Goal: Task Accomplishment & Management: Manage account settings

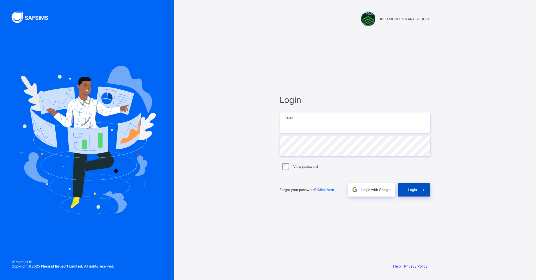
type input "**********"
click at [411, 190] on span "Login" at bounding box center [412, 190] width 9 height 4
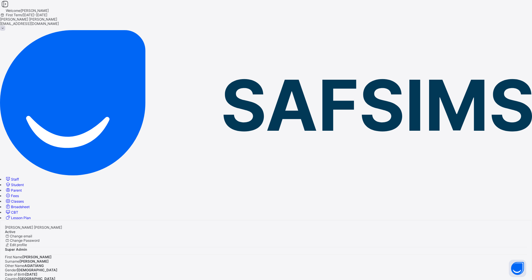
click at [19, 177] on span "Staff" at bounding box center [15, 179] width 8 height 4
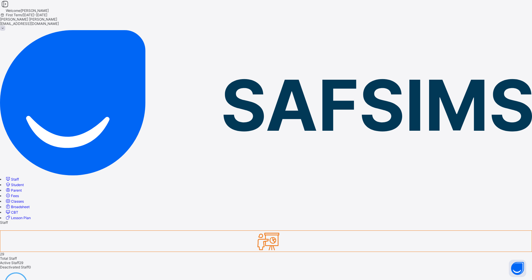
click at [24, 199] on link "Classes" at bounding box center [14, 201] width 19 height 4
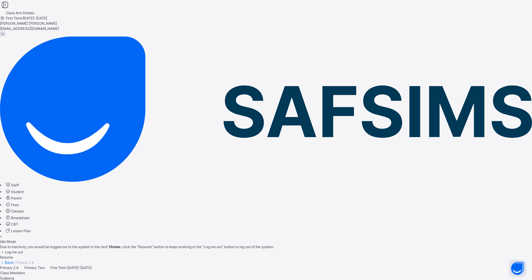
click at [344, 255] on div "Resume" at bounding box center [266, 257] width 532 height 5
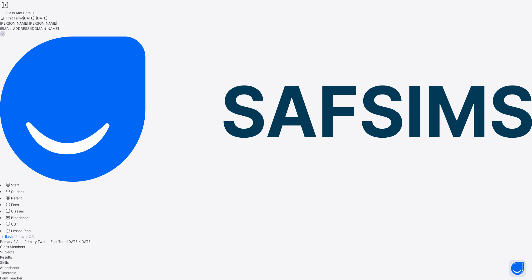
click at [11, 182] on icon at bounding box center [8, 185] width 6 height 6
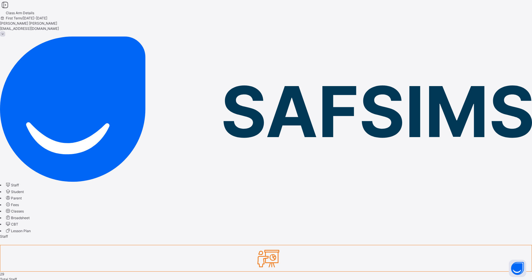
click at [24, 209] on link "Classes" at bounding box center [14, 211] width 19 height 4
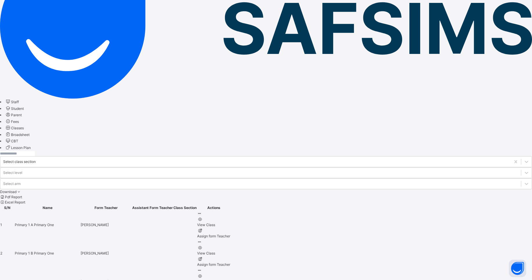
scroll to position [83, 0]
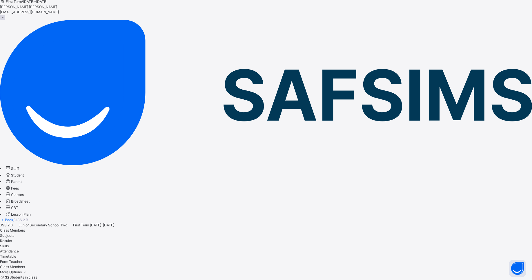
scroll to position [19, 0]
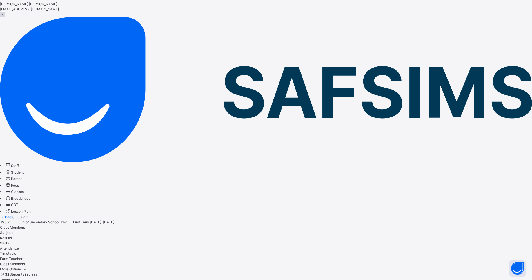
type input "**"
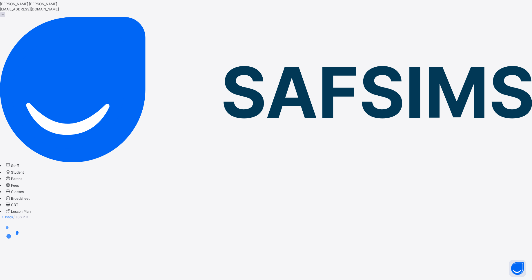
scroll to position [0, 0]
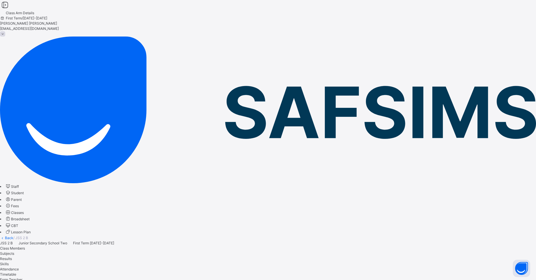
type input "**"
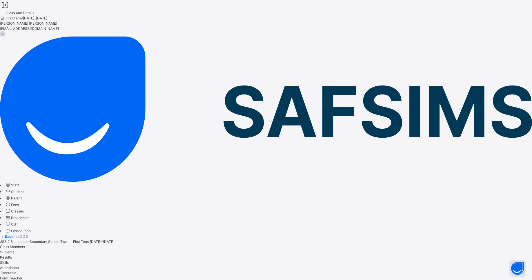
click at [13, 234] on link "Back" at bounding box center [9, 236] width 8 height 4
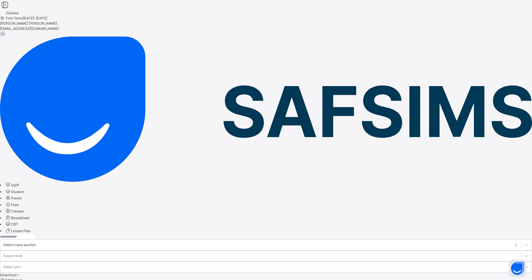
click at [35, 234] on input "text" at bounding box center [17, 236] width 35 height 5
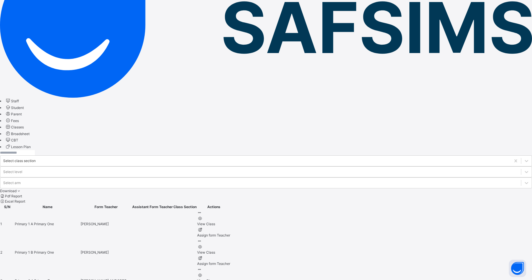
scroll to position [86, 0]
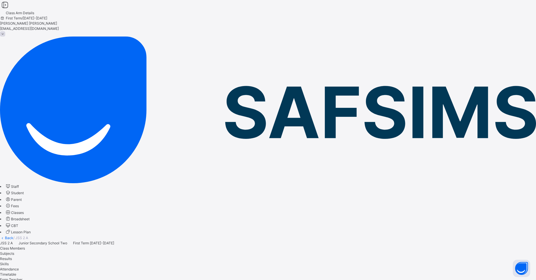
type input "****"
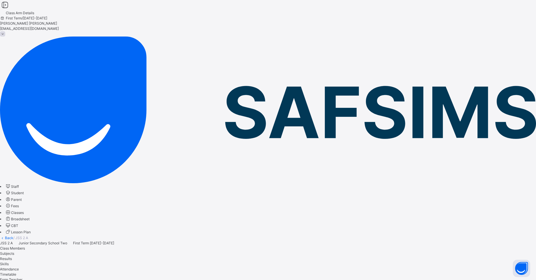
type input "*"
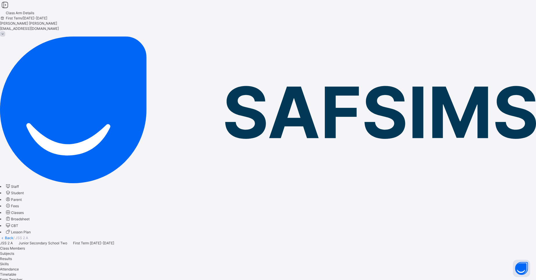
type input "****"
click at [24, 210] on span "Classes" at bounding box center [17, 212] width 13 height 4
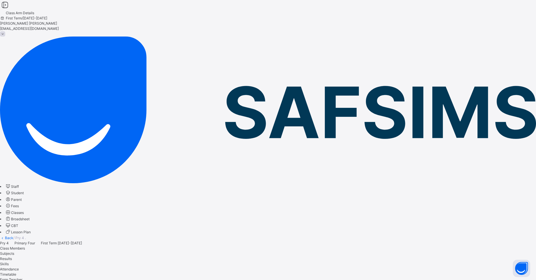
type input "*"
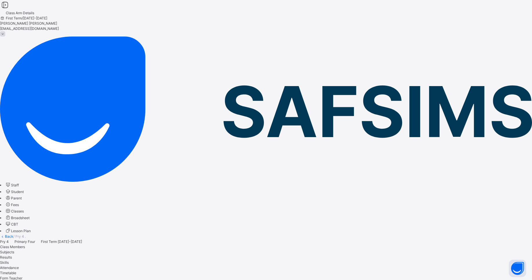
click at [11, 208] on icon at bounding box center [8, 211] width 6 height 6
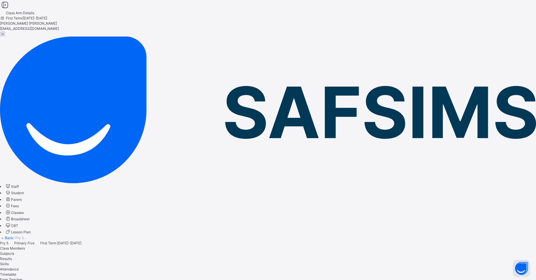
type input "*"
type input "******"
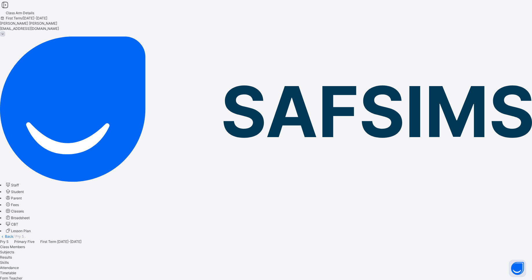
click at [24, 209] on link "Classes" at bounding box center [14, 211] width 19 height 4
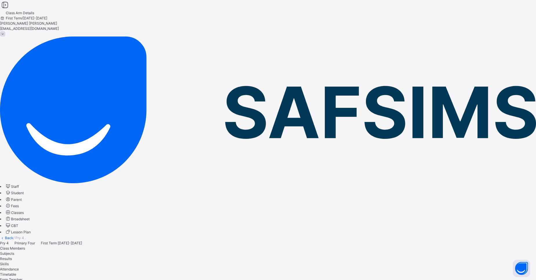
type input "******"
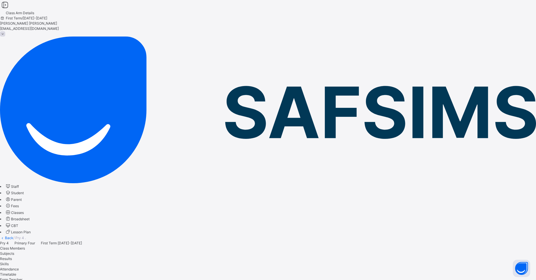
type input "**"
click at [330, 241] on div at bounding box center [268, 252] width 536 height 23
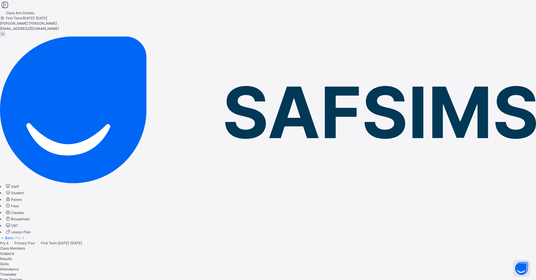
type input "***"
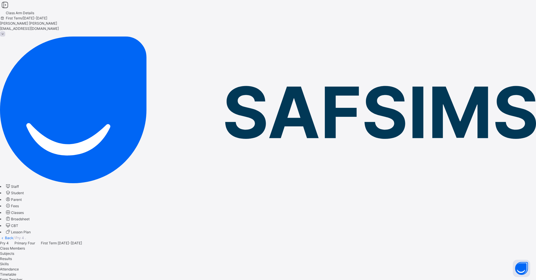
type input "**"
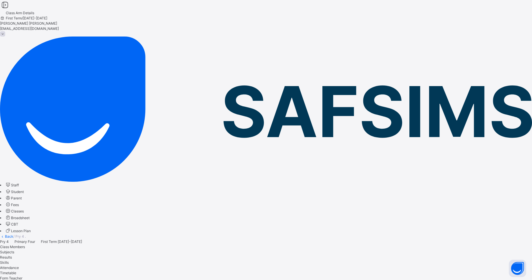
click at [13, 234] on link "Back" at bounding box center [9, 236] width 8 height 4
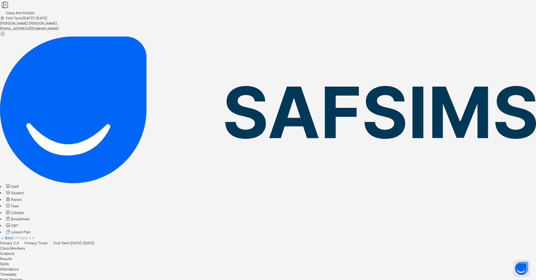
type input "**"
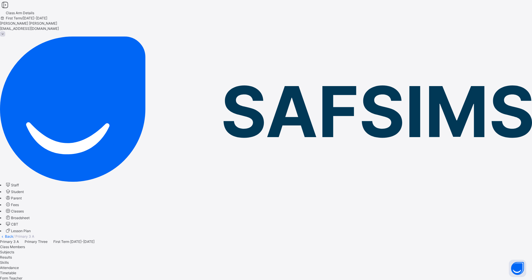
click at [24, 209] on span "Classes" at bounding box center [17, 211] width 13 height 4
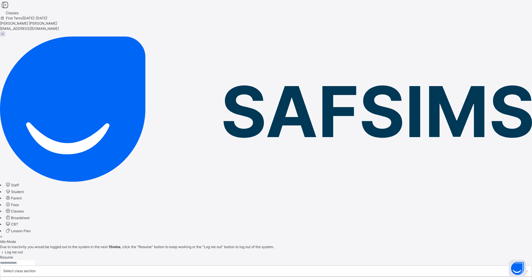
click at [13, 255] on span "Resume" at bounding box center [6, 257] width 13 height 4
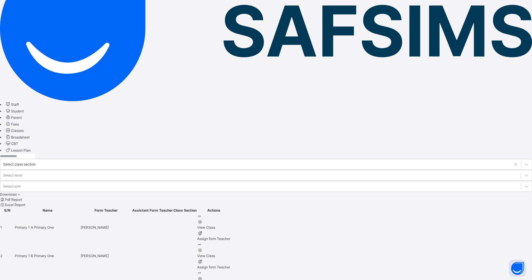
scroll to position [86, 0]
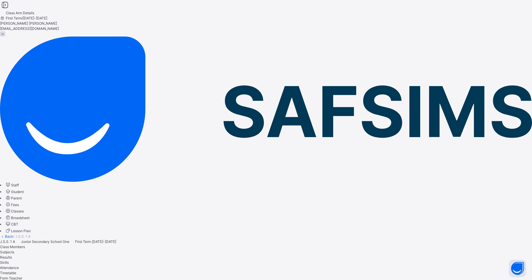
type input "****"
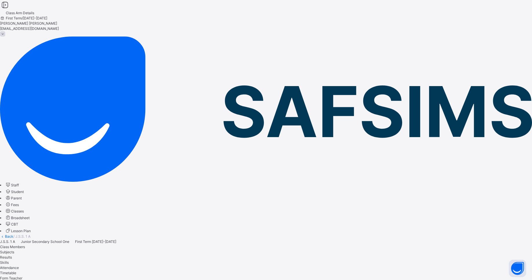
click at [13, 234] on link "Back" at bounding box center [9, 236] width 8 height 4
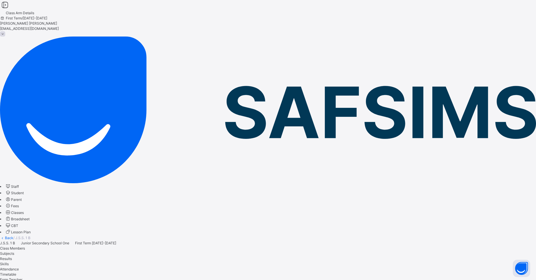
type input "*"
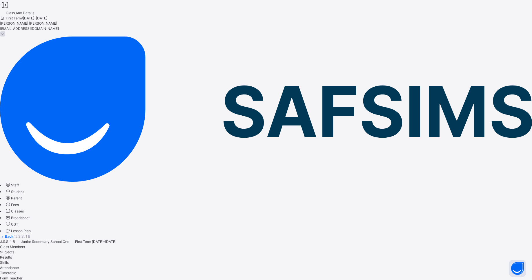
type input "*"
type input "*****"
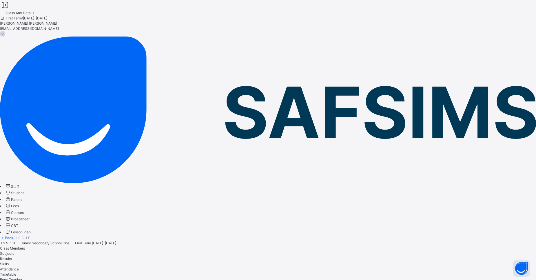
type input "*"
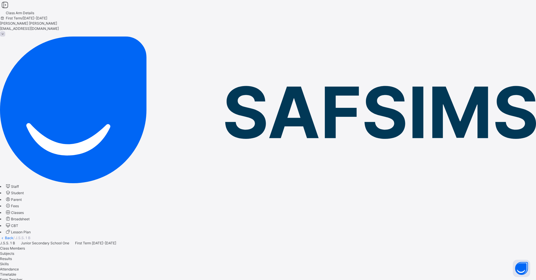
click at [13, 236] on link "Back" at bounding box center [9, 238] width 8 height 4
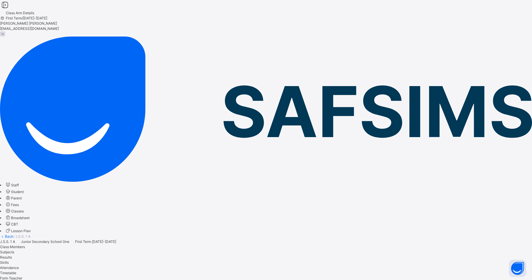
type input "****"
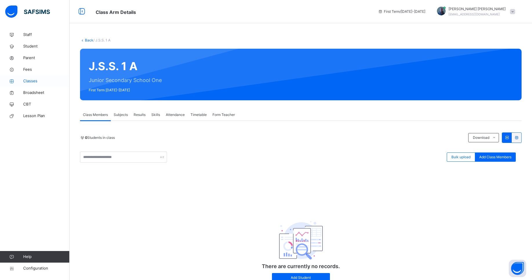
click at [29, 80] on span "Classes" at bounding box center [46, 81] width 46 height 6
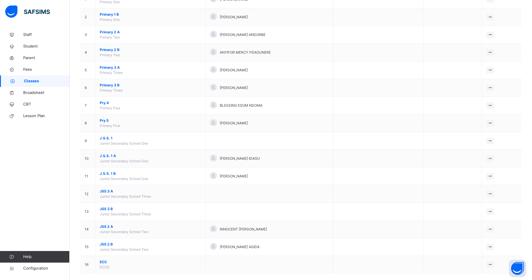
scroll to position [82, 0]
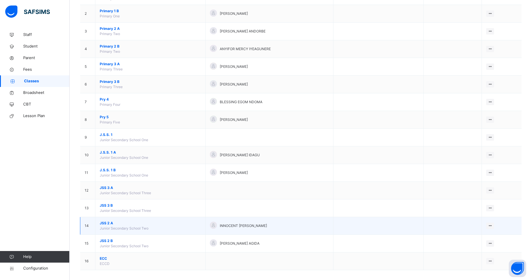
click at [105, 223] on span "JSS 2 A" at bounding box center [150, 223] width 101 height 5
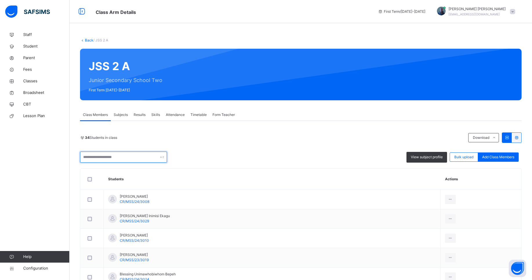
click at [130, 156] on input "text" at bounding box center [123, 157] width 87 height 11
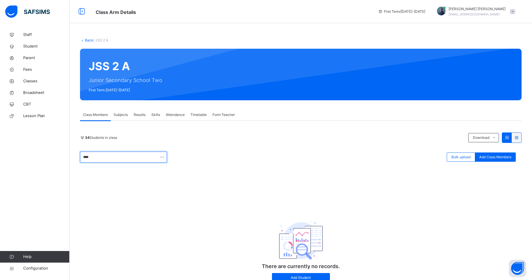
click at [130, 156] on input "****" at bounding box center [123, 157] width 87 height 11
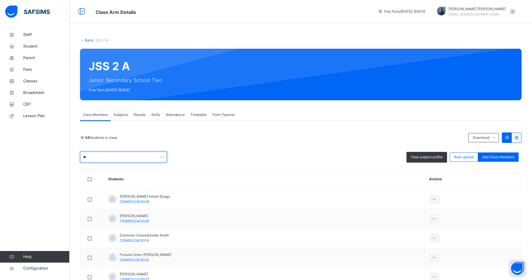
type input "*"
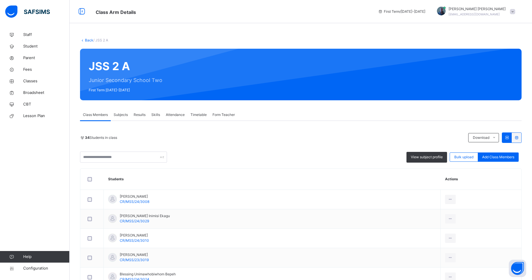
click at [87, 41] on link "Back" at bounding box center [89, 40] width 8 height 4
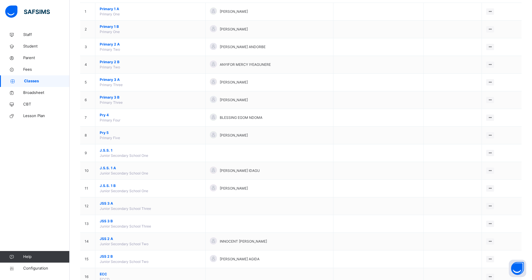
scroll to position [64, 0]
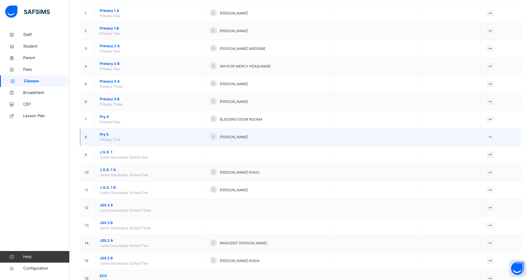
click at [105, 136] on span "Pry 5" at bounding box center [150, 134] width 101 height 5
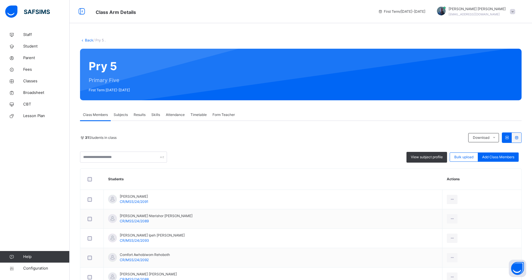
click at [90, 39] on link "Back" at bounding box center [89, 40] width 8 height 4
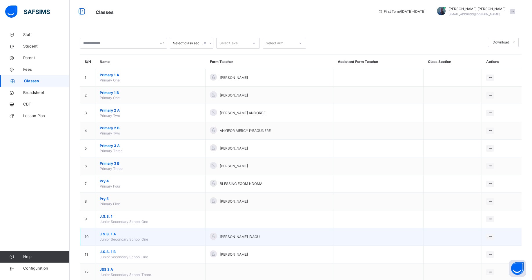
click at [103, 234] on span "J.S.S. 1 A" at bounding box center [150, 234] width 101 height 5
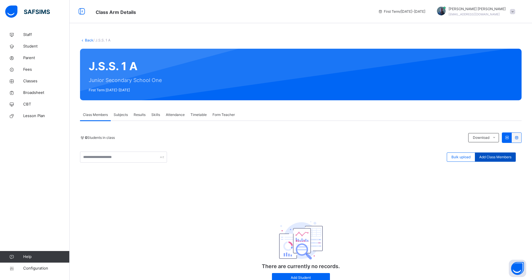
click at [510, 160] on div "Add Class Members" at bounding box center [495, 156] width 41 height 9
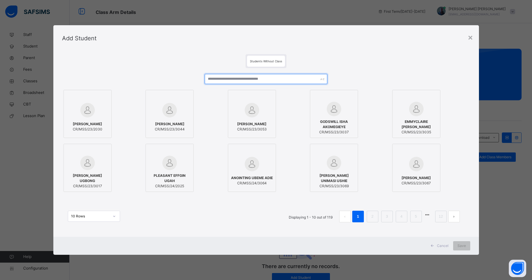
click at [250, 79] on input "text" at bounding box center [266, 79] width 122 height 10
click at [471, 35] on div "×" at bounding box center [471, 37] width 6 height 12
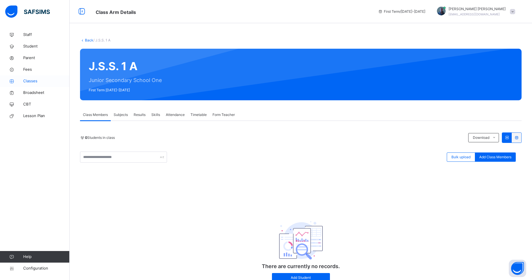
click at [36, 80] on span "Classes" at bounding box center [46, 81] width 46 height 6
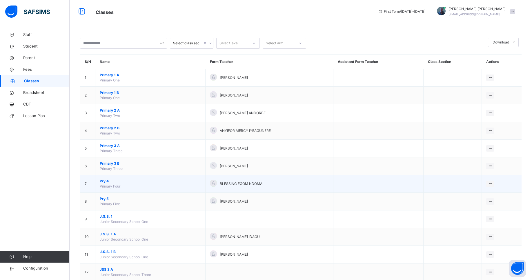
click at [106, 182] on span "Pry 4" at bounding box center [150, 181] width 101 height 5
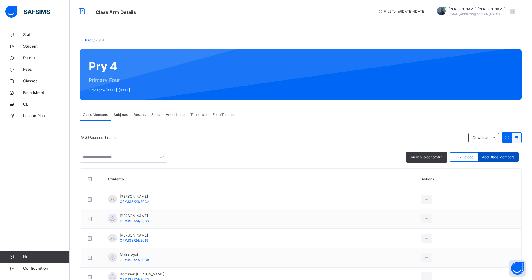
click at [500, 161] on div "Add Class Members" at bounding box center [498, 156] width 41 height 9
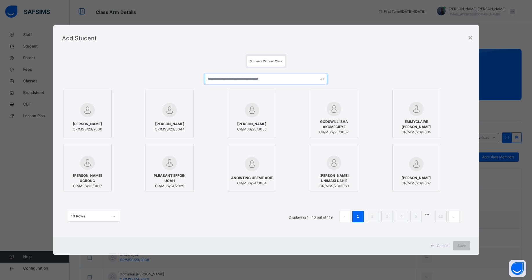
click at [278, 80] on input "text" at bounding box center [266, 79] width 122 height 10
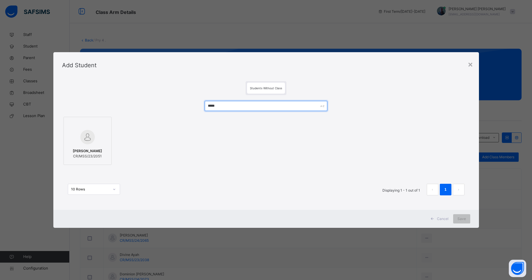
type input "*****"
click at [78, 152] on span "[PERSON_NAME]" at bounding box center [87, 150] width 29 height 5
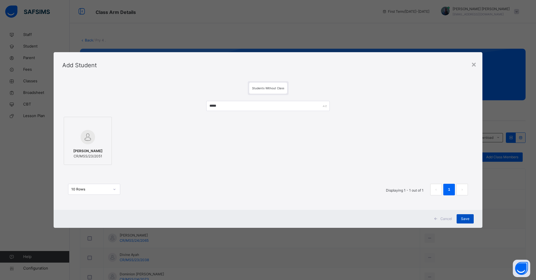
click at [473, 221] on div "Save" at bounding box center [465, 218] width 17 height 9
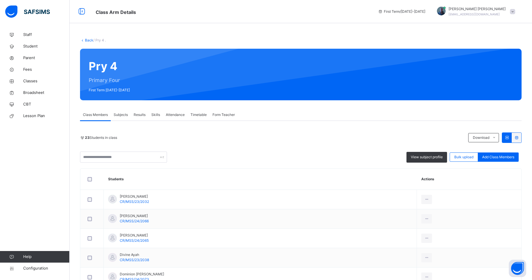
click at [88, 40] on link "Back" at bounding box center [89, 40] width 8 height 4
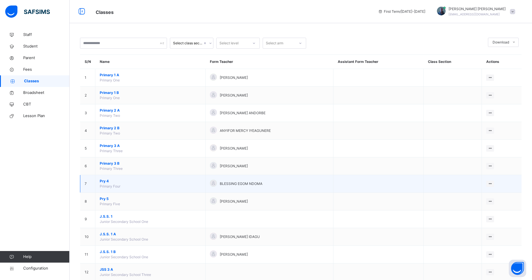
click at [105, 182] on span "Pry 4" at bounding box center [150, 181] width 101 height 5
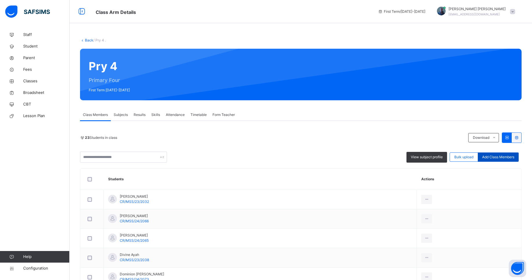
click at [504, 158] on span "Add Class Members" at bounding box center [498, 157] width 32 height 5
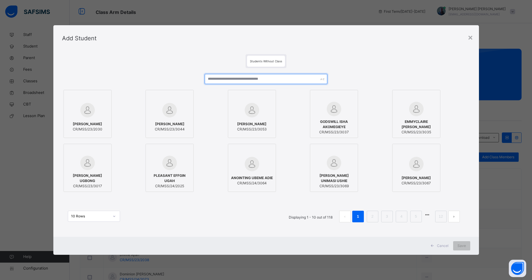
click at [259, 83] on input "text" at bounding box center [266, 79] width 122 height 10
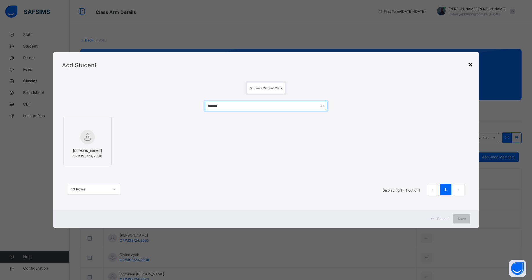
type input "*******"
click at [473, 68] on div "×" at bounding box center [471, 64] width 6 height 12
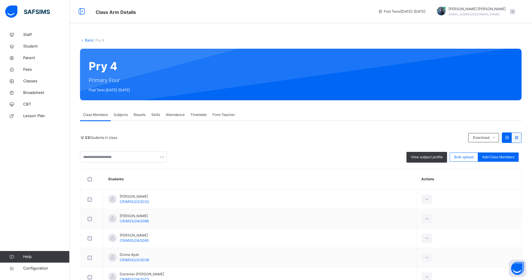
click at [86, 40] on link "Back" at bounding box center [89, 40] width 8 height 4
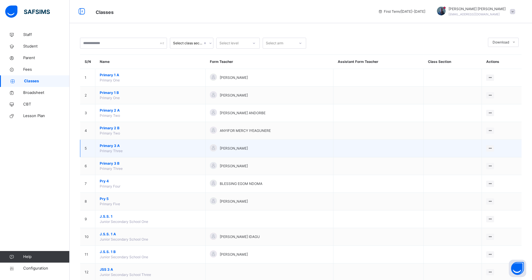
click at [108, 148] on span "Primary 3 A" at bounding box center [150, 145] width 101 height 5
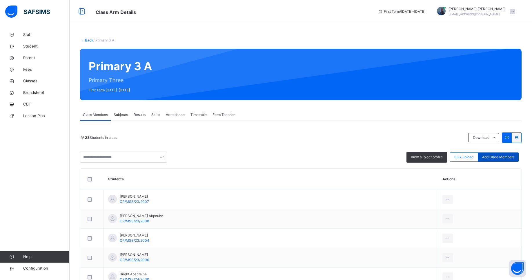
click at [499, 156] on span "Add Class Members" at bounding box center [498, 157] width 32 height 5
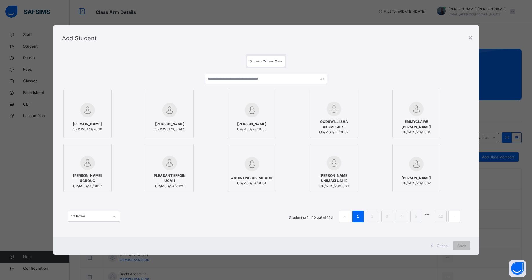
click at [281, 94] on div "[PERSON_NAME] CR/MSS/23/3053" at bounding box center [266, 114] width 77 height 48
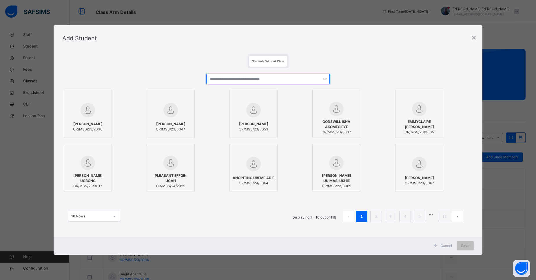
click at [268, 81] on input "text" at bounding box center [267, 79] width 123 height 10
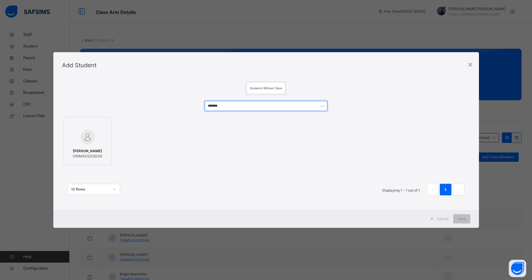
type input "*******"
click at [95, 140] on div at bounding box center [88, 137] width 42 height 17
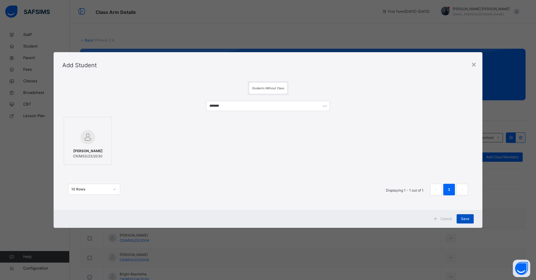
click at [464, 220] on span "Save" at bounding box center [465, 218] width 8 height 5
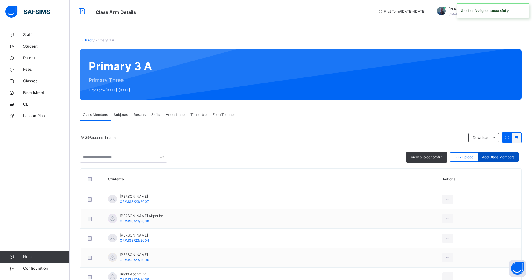
click at [495, 158] on span "Add Class Members" at bounding box center [498, 157] width 32 height 5
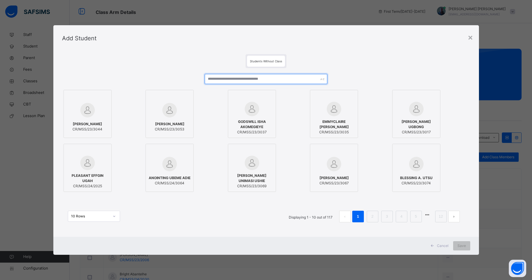
click at [267, 80] on input "text" at bounding box center [266, 79] width 122 height 10
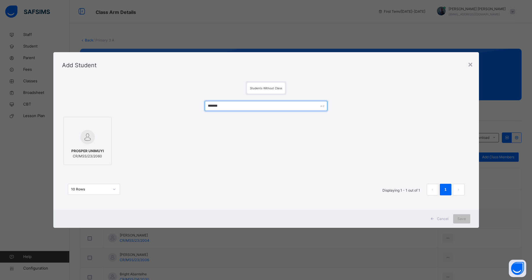
type input "*******"
click at [92, 148] on div "PROSPER UNIMUYI CR/MSS/23/2060" at bounding box center [88, 154] width 42 height 16
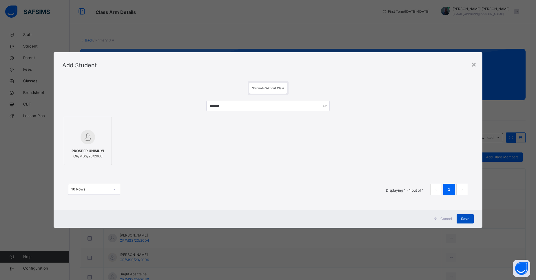
click at [466, 220] on span "Save" at bounding box center [465, 218] width 8 height 5
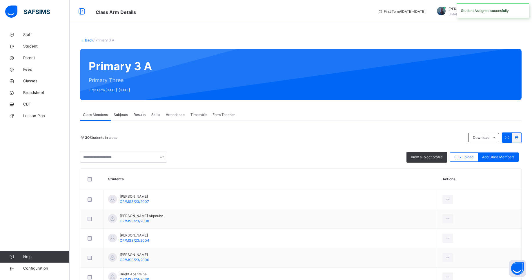
click at [86, 41] on link "Back" at bounding box center [89, 40] width 8 height 4
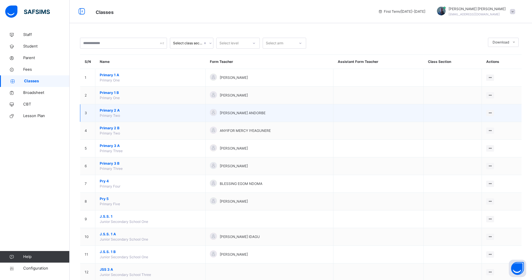
click at [112, 110] on span "Primary 2 A" at bounding box center [150, 110] width 101 height 5
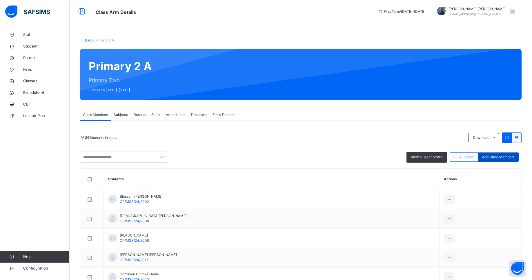
click at [505, 157] on span "Add Class Members" at bounding box center [498, 157] width 32 height 5
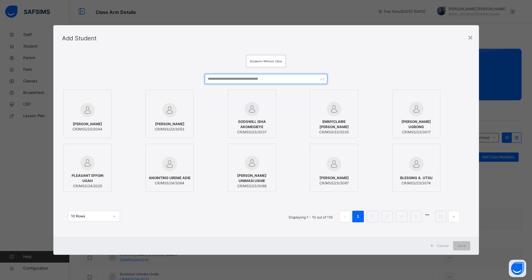
click at [256, 79] on input "text" at bounding box center [266, 79] width 122 height 10
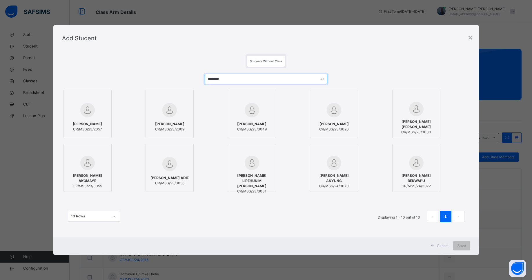
type input "********"
click at [182, 111] on div at bounding box center [170, 110] width 42 height 17
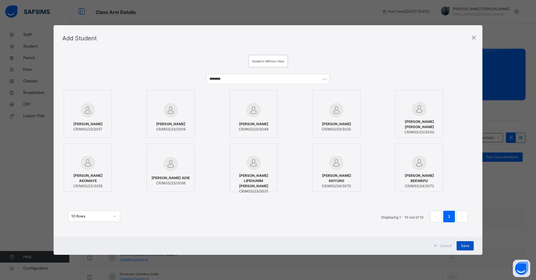
click at [464, 244] on span "Save" at bounding box center [465, 245] width 8 height 5
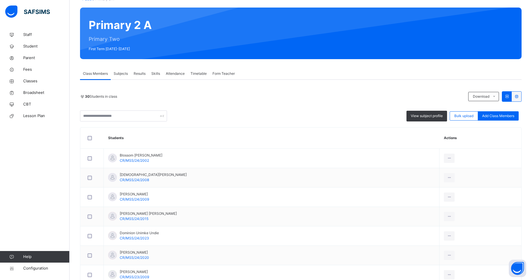
scroll to position [10, 0]
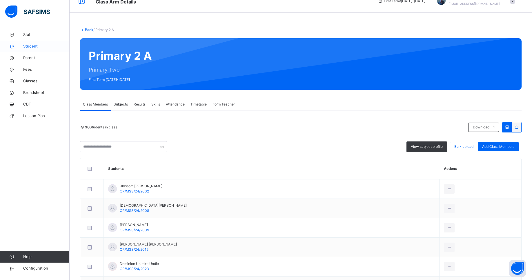
click at [28, 44] on span "Student" at bounding box center [46, 46] width 46 height 6
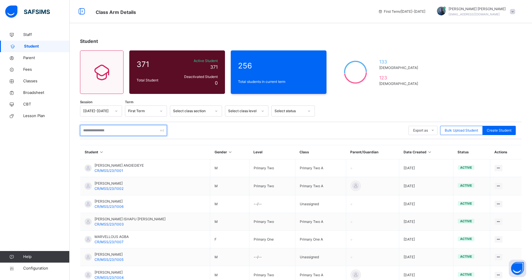
click at [110, 130] on input "text" at bounding box center [123, 130] width 87 height 11
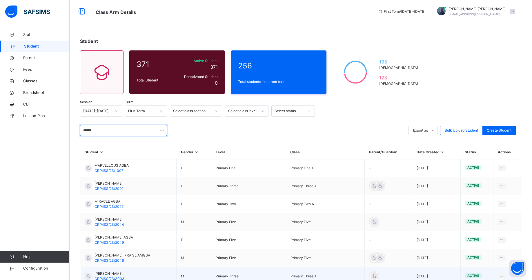
type input "******"
click at [106, 273] on span "[PERSON_NAME]" at bounding box center [110, 273] width 30 height 5
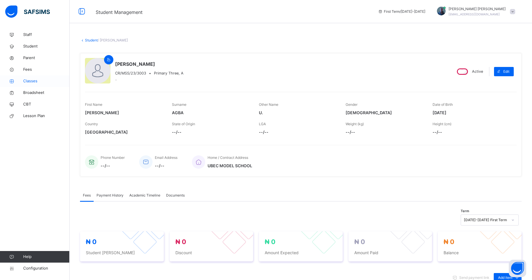
click at [41, 81] on span "Classes" at bounding box center [46, 81] width 46 height 6
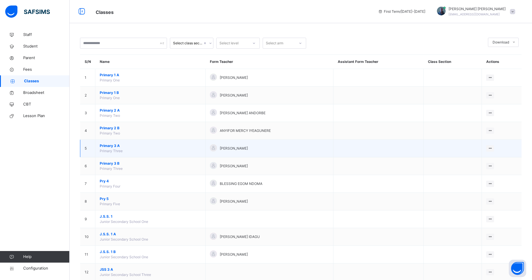
click at [113, 146] on span "Primary 3 A" at bounding box center [150, 145] width 101 height 5
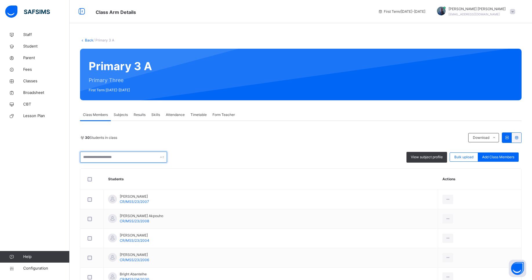
click at [103, 157] on input "text" at bounding box center [123, 157] width 87 height 11
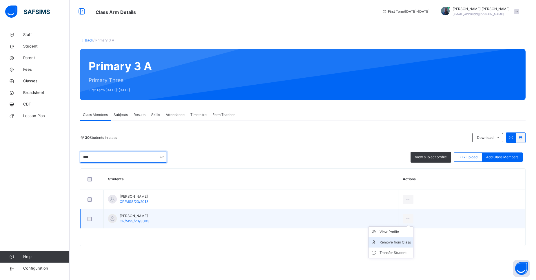
type input "****"
click at [385, 242] on div "Remove from Class" at bounding box center [395, 242] width 31 height 6
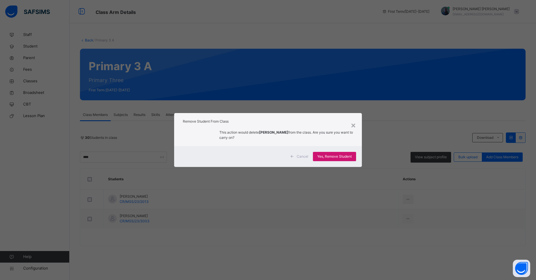
click at [337, 159] on div "Yes, Remove Student" at bounding box center [334, 156] width 43 height 9
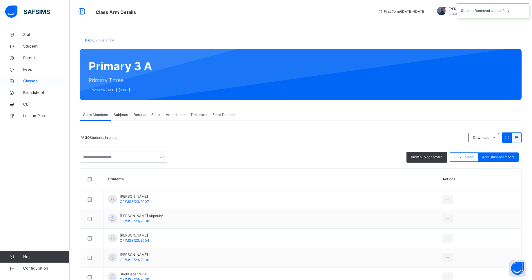
click at [29, 85] on link "Classes" at bounding box center [35, 81] width 70 height 12
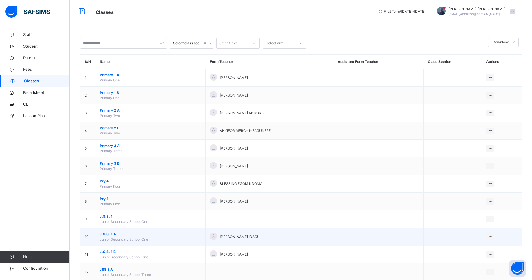
click at [107, 236] on span "J.S.S. 1 A" at bounding box center [150, 234] width 101 height 5
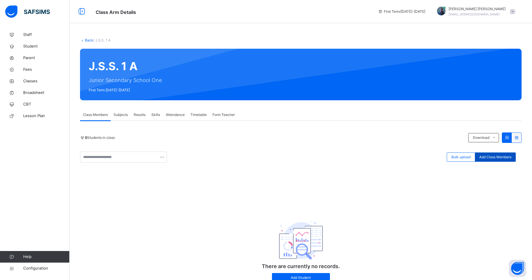
click at [491, 158] on span "Add Class Members" at bounding box center [495, 157] width 32 height 5
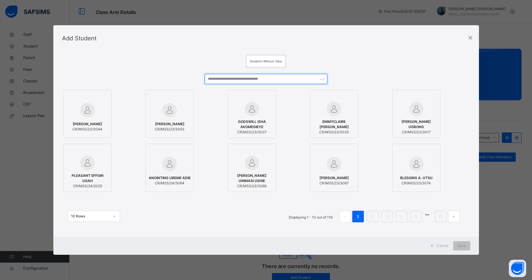
click at [253, 79] on input "text" at bounding box center [266, 79] width 122 height 10
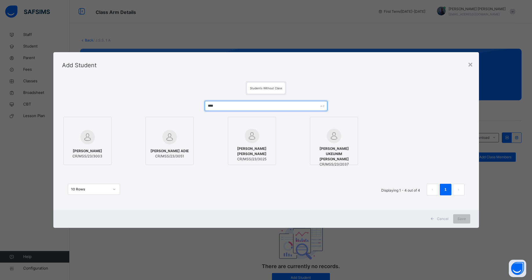
type input "****"
click at [97, 141] on div at bounding box center [88, 137] width 42 height 17
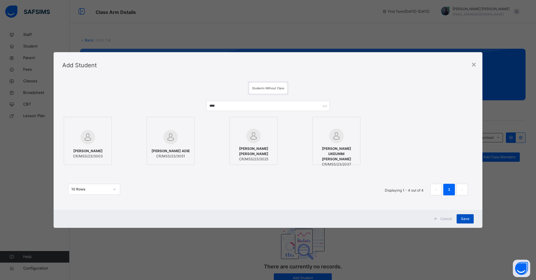
click at [461, 216] on div "Save" at bounding box center [465, 218] width 17 height 9
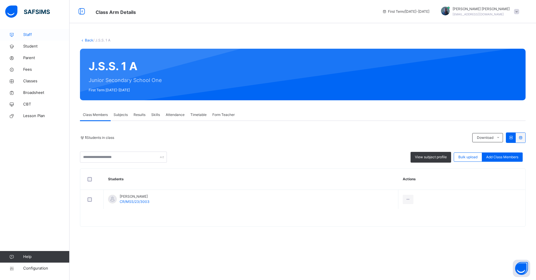
click at [25, 33] on span "Staff" at bounding box center [46, 35] width 46 height 6
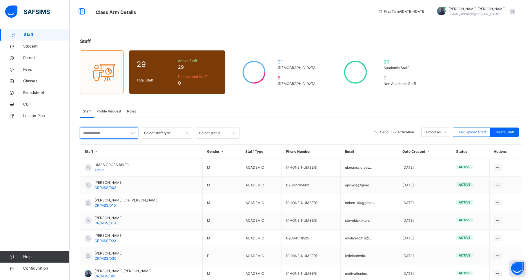
click at [119, 130] on input "text" at bounding box center [109, 133] width 58 height 11
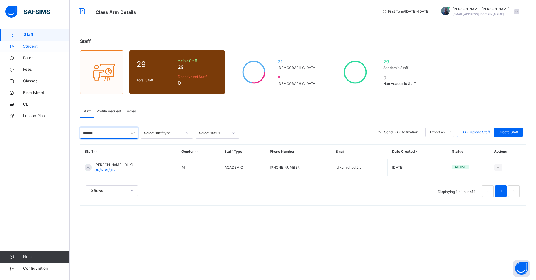
type input "*******"
click at [32, 48] on span "Student" at bounding box center [46, 46] width 46 height 6
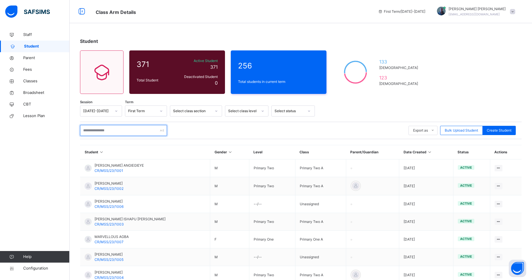
click at [99, 128] on input "text" at bounding box center [123, 130] width 87 height 11
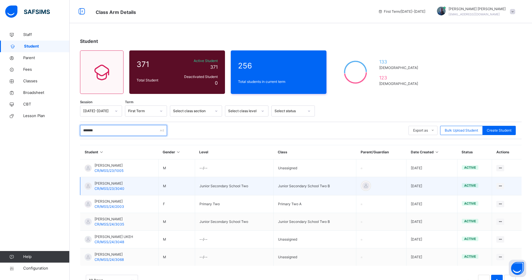
type input "*******"
click at [111, 182] on span "[PERSON_NAME]" at bounding box center [110, 183] width 30 height 5
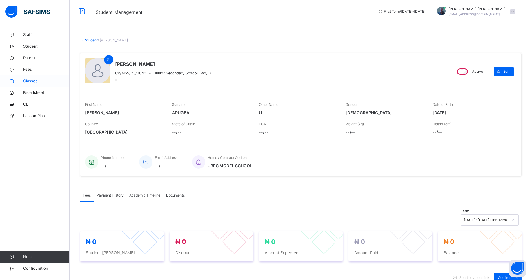
click at [44, 83] on span "Classes" at bounding box center [46, 81] width 46 height 6
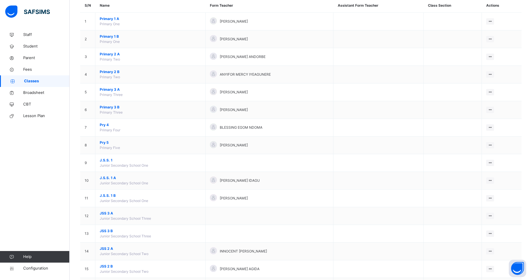
scroll to position [67, 0]
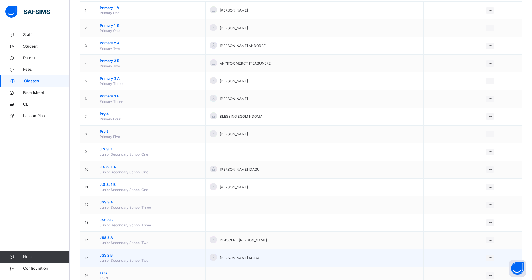
click at [106, 256] on span "JSS 2 B" at bounding box center [150, 255] width 101 height 5
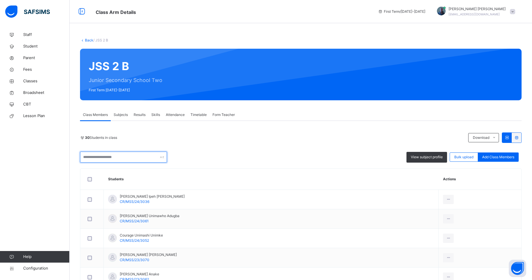
click at [117, 157] on input "text" at bounding box center [123, 157] width 87 height 11
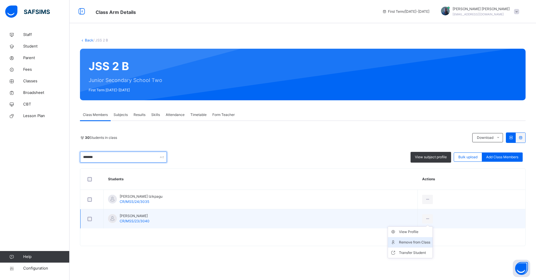
type input "*******"
click at [404, 242] on div "Remove from Class" at bounding box center [414, 242] width 31 height 6
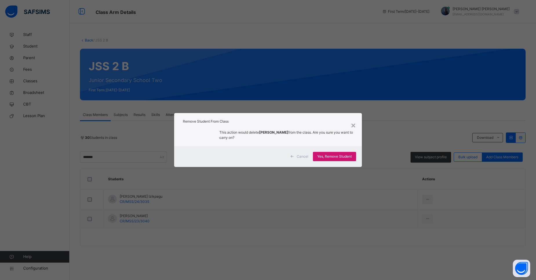
click at [331, 160] on div "Yes, Remove Student" at bounding box center [334, 156] width 43 height 9
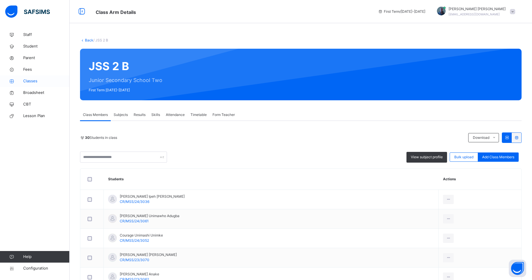
click at [27, 81] on span "Classes" at bounding box center [46, 81] width 46 height 6
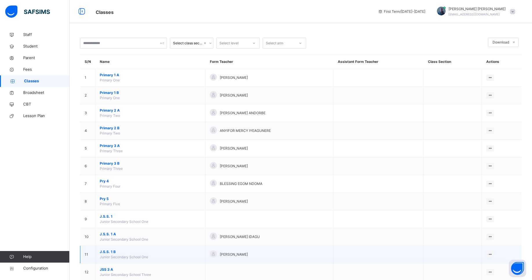
click at [106, 252] on span "J.S.S. 1 B" at bounding box center [150, 251] width 101 height 5
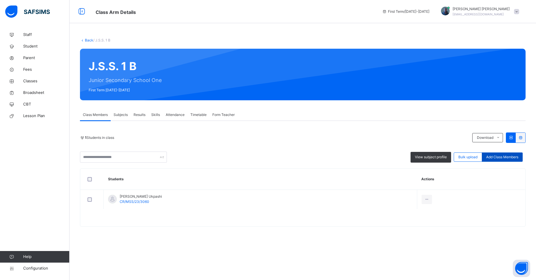
click at [497, 161] on div "Add Class Members" at bounding box center [502, 156] width 41 height 9
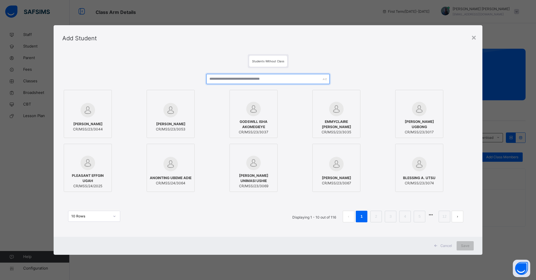
click at [226, 77] on input "text" at bounding box center [267, 79] width 123 height 10
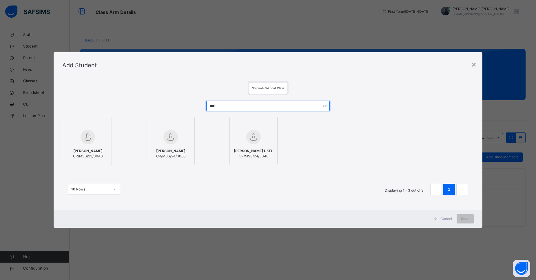
type input "****"
click at [93, 145] on div at bounding box center [88, 137] width 42 height 17
click at [464, 220] on span "Save" at bounding box center [465, 218] width 8 height 5
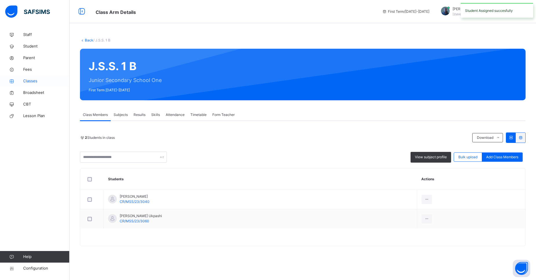
click at [36, 79] on span "Classes" at bounding box center [46, 81] width 46 height 6
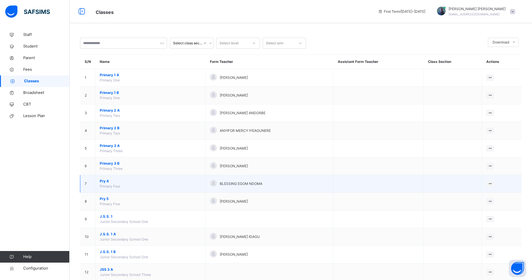
click at [103, 182] on span "Pry 4" at bounding box center [150, 181] width 101 height 5
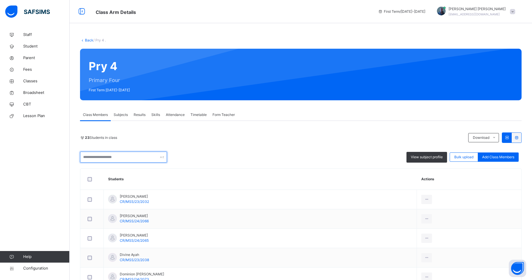
click at [108, 155] on input "text" at bounding box center [123, 157] width 87 height 11
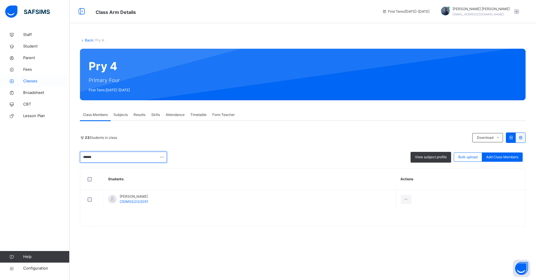
type input "******"
click at [29, 80] on span "Classes" at bounding box center [46, 81] width 46 height 6
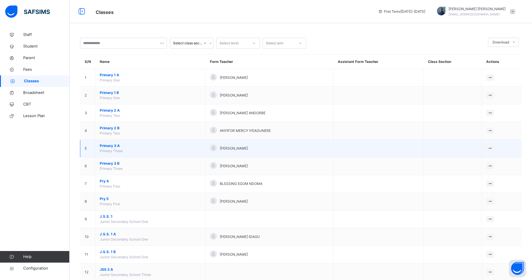
click at [106, 143] on span "Primary 3 A" at bounding box center [150, 145] width 101 height 5
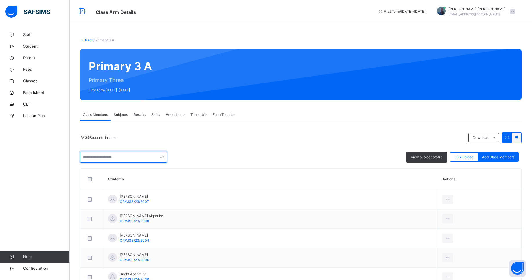
click at [111, 157] on input "text" at bounding box center [123, 157] width 87 height 11
type input "*"
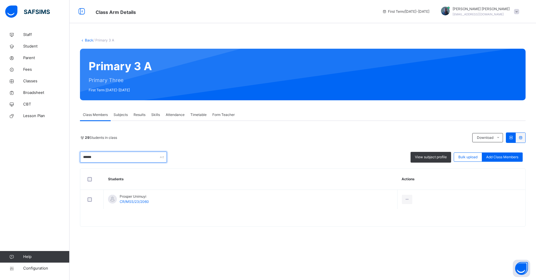
type input "*******"
drag, startPoint x: 97, startPoint y: 157, endPoint x: 63, endPoint y: 159, distance: 34.3
click at [63, 159] on div "Class Arm Details First Term / [DATE]-[DATE] [PERSON_NAME] [EMAIL_ADDRESS][DOMA…" at bounding box center [268, 140] width 536 height 280
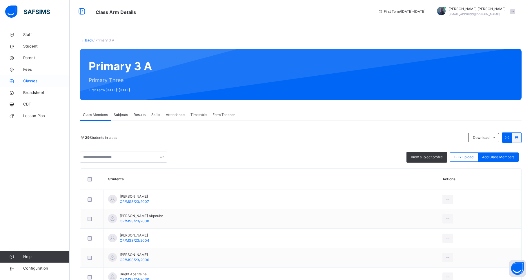
click at [40, 82] on span "Classes" at bounding box center [46, 81] width 46 height 6
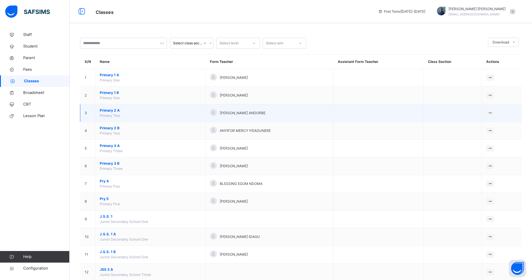
click at [108, 111] on span "Primary 2 A" at bounding box center [150, 110] width 101 height 5
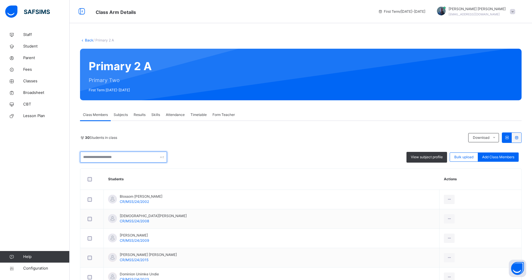
click at [128, 157] on input "text" at bounding box center [123, 157] width 87 height 11
click at [114, 158] on input "********" at bounding box center [123, 157] width 87 height 11
type input "*"
click at [38, 36] on span "Staff" at bounding box center [46, 35] width 46 height 6
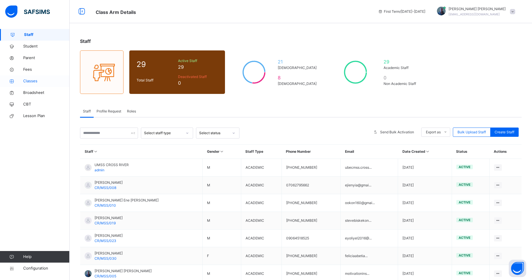
click at [25, 82] on span "Classes" at bounding box center [46, 81] width 46 height 6
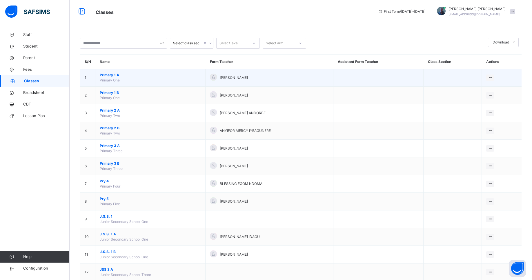
click at [105, 74] on span "Primary 1 A" at bounding box center [150, 74] width 101 height 5
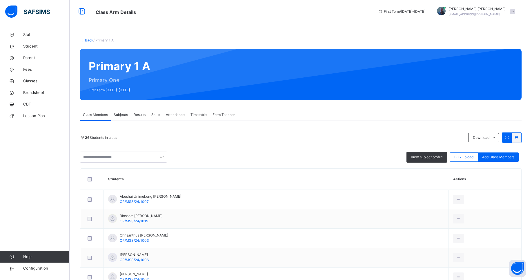
click at [87, 39] on link "Back" at bounding box center [89, 40] width 8 height 4
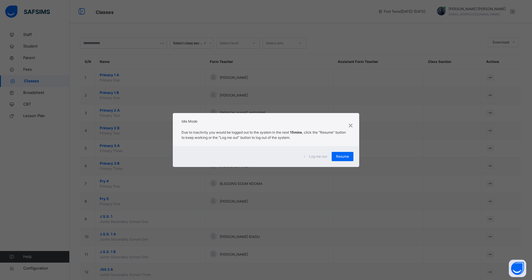
click at [87, 39] on div "× Idle Mode Due to inactivity you would be logged out to the system in the next…" at bounding box center [266, 140] width 532 height 280
click at [335, 155] on div "Resume" at bounding box center [343, 156] width 22 height 9
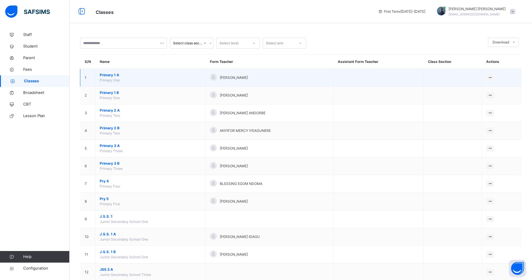
click at [110, 76] on span "Primary 1 A" at bounding box center [150, 74] width 101 height 5
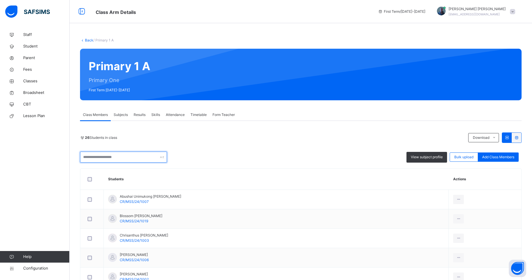
click at [121, 155] on input "text" at bounding box center [123, 157] width 87 height 11
type input "*"
click at [87, 39] on link "Back" at bounding box center [89, 40] width 8 height 4
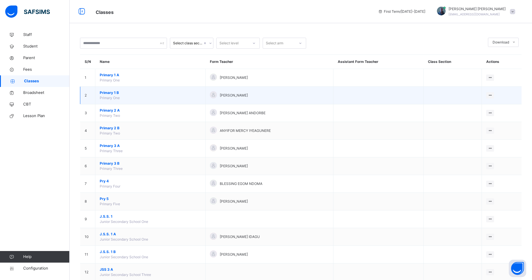
click at [111, 91] on span "Primary 1 B" at bounding box center [150, 92] width 101 height 5
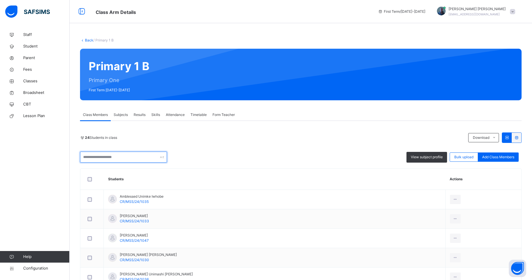
click at [115, 155] on input "text" at bounding box center [123, 157] width 87 height 11
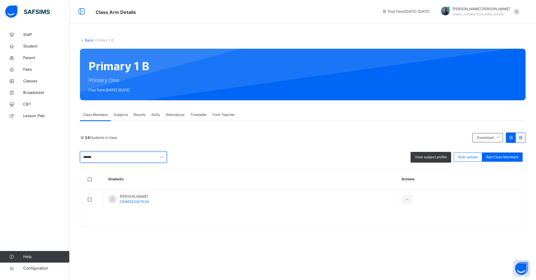
click at [145, 157] on input "******" at bounding box center [123, 157] width 87 height 11
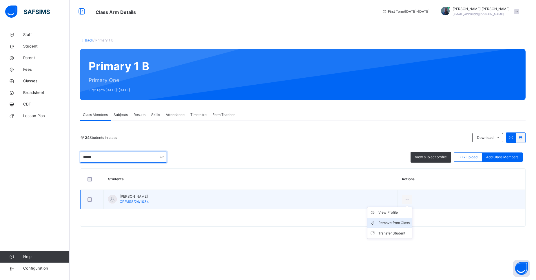
type input "******"
click at [402, 221] on div "Remove from Class" at bounding box center [394, 223] width 31 height 6
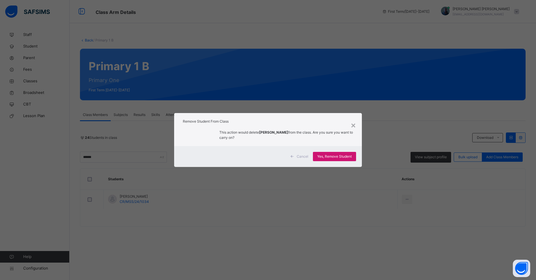
click at [326, 157] on span "Yes, Remove Student" at bounding box center [334, 156] width 34 height 5
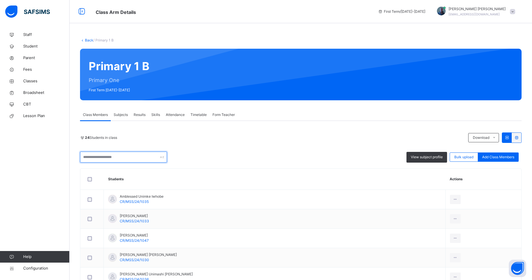
click at [127, 160] on input "text" at bounding box center [123, 157] width 87 height 11
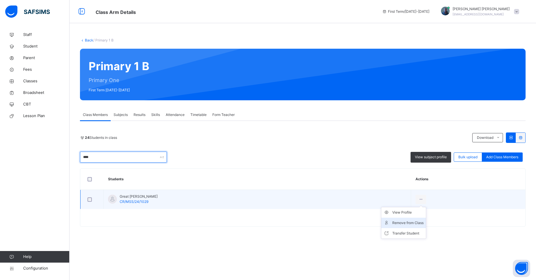
type input "****"
click at [395, 223] on div "Remove from Class" at bounding box center [408, 223] width 31 height 6
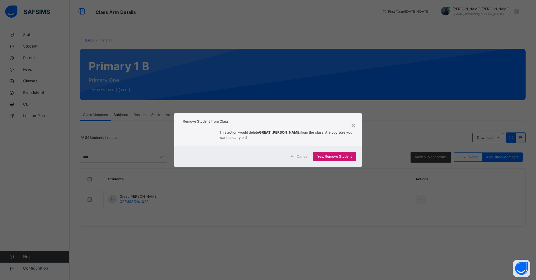
click at [345, 155] on span "Yes, Remove Student" at bounding box center [334, 156] width 34 height 5
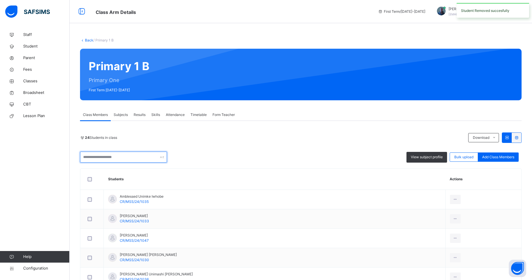
click at [131, 159] on input "text" at bounding box center [123, 157] width 87 height 11
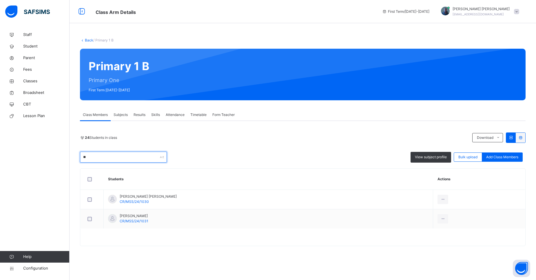
type input "*"
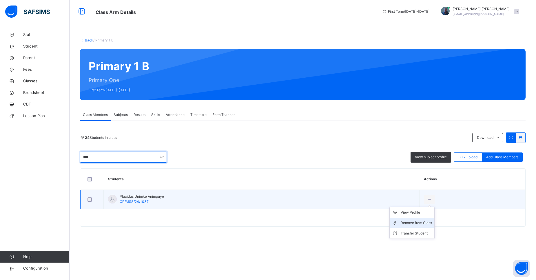
type input "****"
click at [405, 222] on div "Remove from Class" at bounding box center [416, 223] width 31 height 6
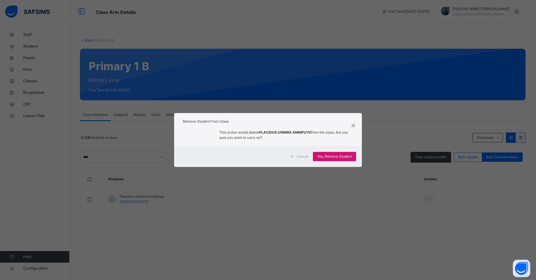
click at [323, 159] on div "Yes, Remove Student" at bounding box center [334, 156] width 43 height 9
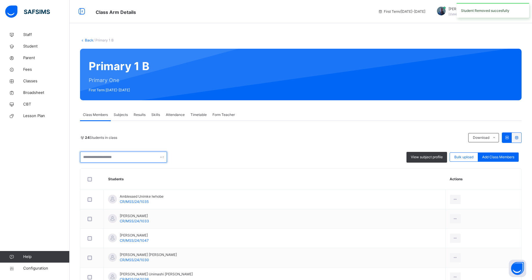
click at [119, 155] on input "text" at bounding box center [123, 157] width 87 height 11
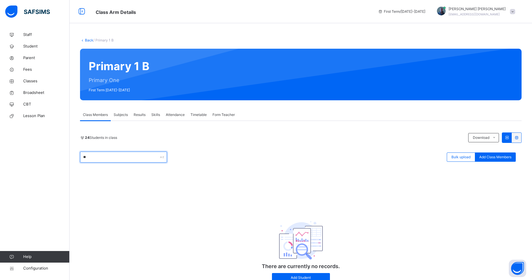
type input "*"
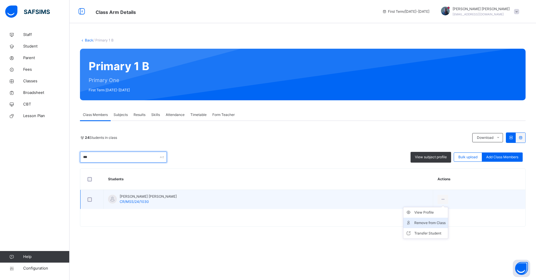
type input "***"
click at [415, 225] on div "Remove from Class" at bounding box center [430, 223] width 31 height 6
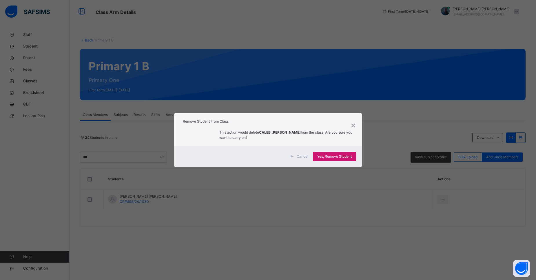
click at [324, 158] on span "Yes, Remove Student" at bounding box center [334, 156] width 34 height 5
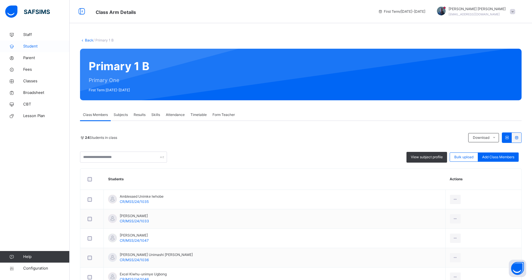
click at [35, 46] on span "Student" at bounding box center [46, 46] width 46 height 6
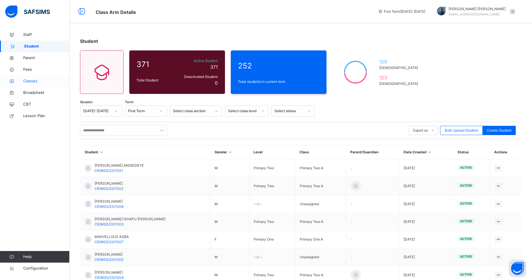
click at [30, 80] on span "Classes" at bounding box center [46, 81] width 46 height 6
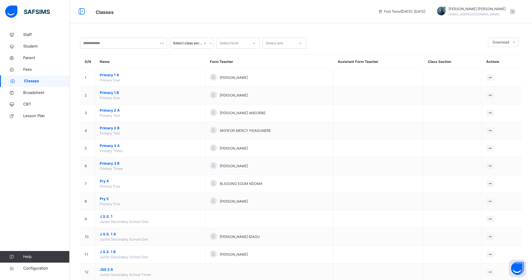
scroll to position [86, 0]
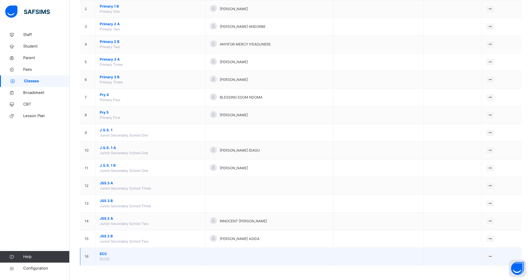
click at [103, 253] on span "ECC" at bounding box center [150, 253] width 101 height 5
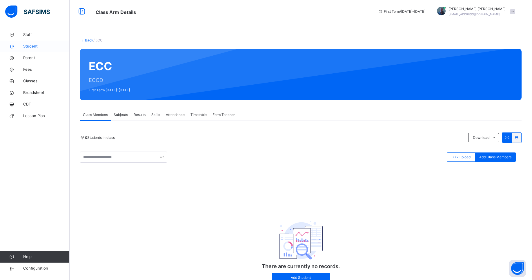
click at [34, 46] on span "Student" at bounding box center [46, 46] width 46 height 6
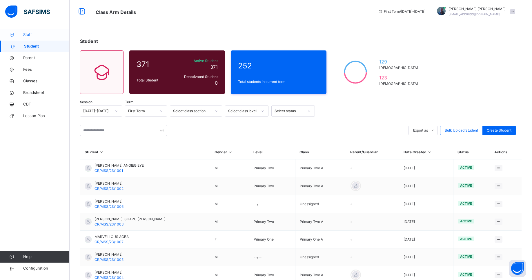
click at [50, 31] on link "Staff" at bounding box center [35, 35] width 70 height 12
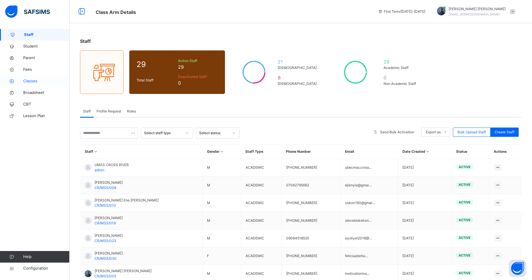
click at [31, 79] on span "Classes" at bounding box center [46, 81] width 46 height 6
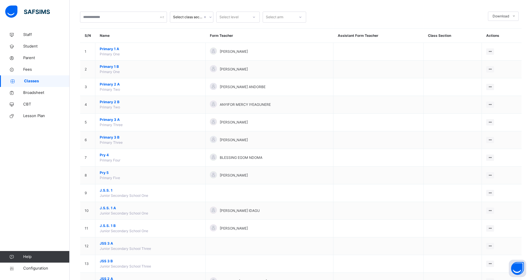
scroll to position [26, 0]
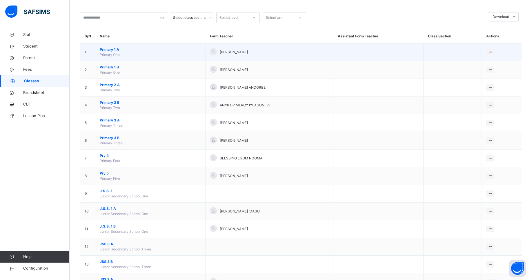
click at [105, 48] on span "Primary 1 A" at bounding box center [150, 49] width 101 height 5
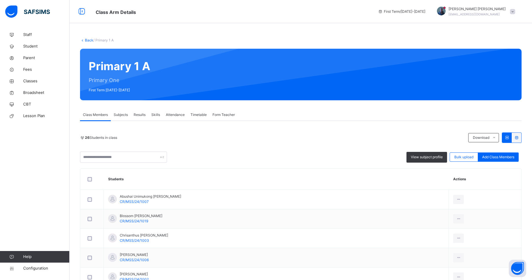
click at [88, 41] on link "Back" at bounding box center [89, 40] width 8 height 4
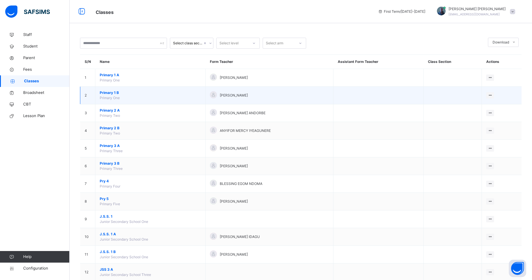
click at [113, 92] on span "Primary 1 B" at bounding box center [150, 92] width 101 height 5
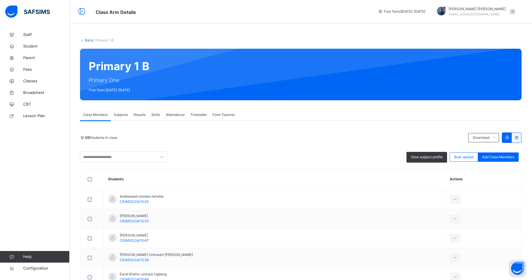
click at [87, 41] on link "Back" at bounding box center [89, 40] width 8 height 4
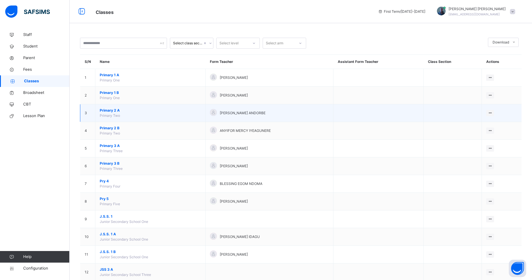
click at [110, 111] on span "Primary 2 A" at bounding box center [150, 110] width 101 height 5
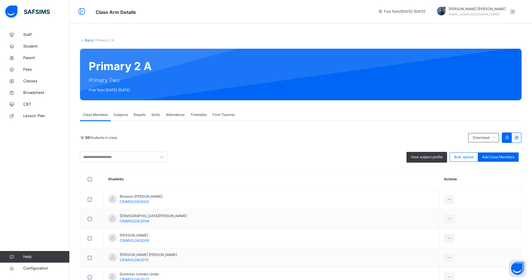
click at [86, 40] on link "Back" at bounding box center [89, 40] width 8 height 4
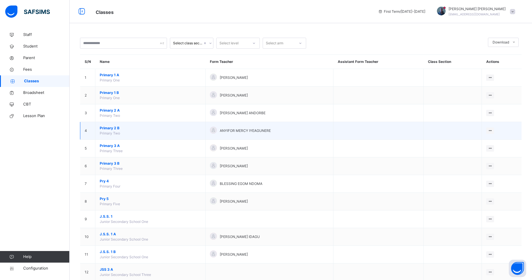
click at [108, 127] on span "Primary 2 B" at bounding box center [150, 128] width 101 height 5
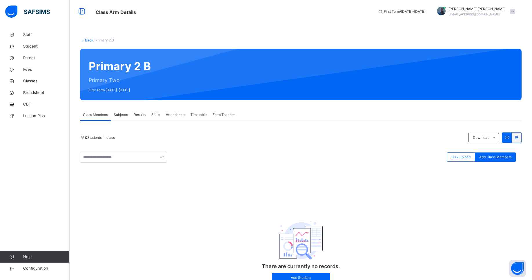
click at [91, 40] on link "Back" at bounding box center [89, 40] width 8 height 4
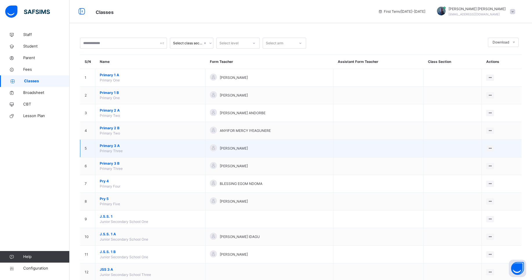
click at [115, 146] on span "Primary 3 A" at bounding box center [150, 145] width 101 height 5
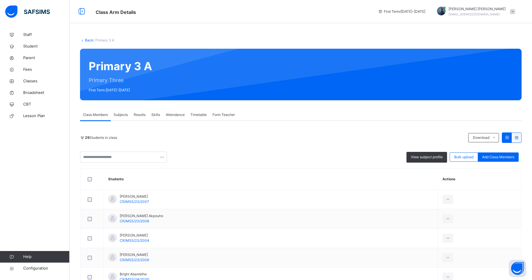
click at [88, 41] on link "Back" at bounding box center [89, 40] width 8 height 4
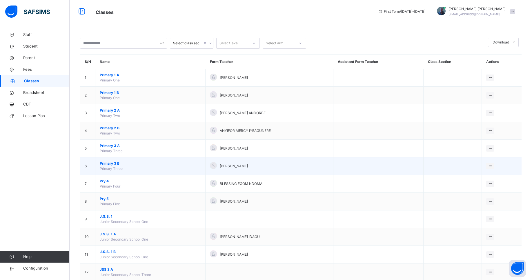
click at [114, 163] on span "Primary 3 B" at bounding box center [150, 163] width 101 height 5
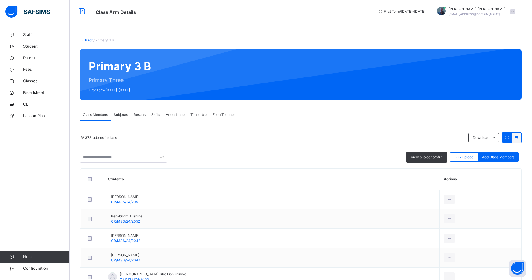
click at [87, 41] on link "Back" at bounding box center [89, 40] width 8 height 4
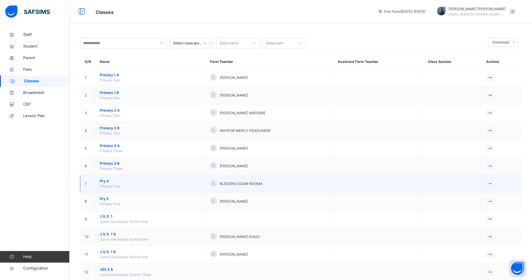
click at [100, 179] on span "Pry 4" at bounding box center [150, 181] width 101 height 5
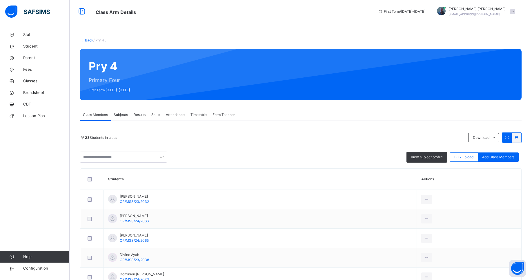
click at [86, 40] on link "Back" at bounding box center [89, 40] width 8 height 4
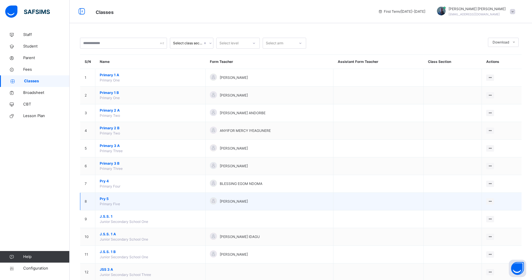
click at [108, 198] on span "Pry 5" at bounding box center [150, 198] width 101 height 5
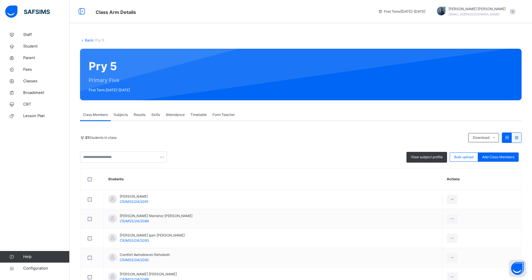
click at [88, 39] on link "Back" at bounding box center [89, 40] width 8 height 4
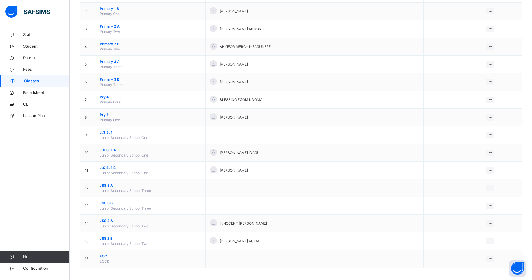
scroll to position [86, 0]
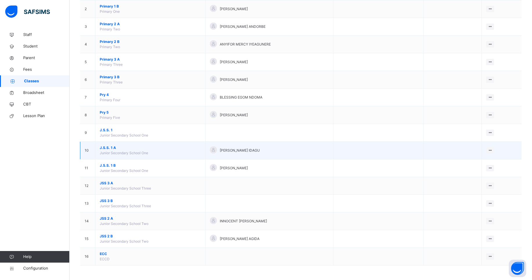
click at [103, 146] on span "J.S.S. 1 A" at bounding box center [150, 147] width 101 height 5
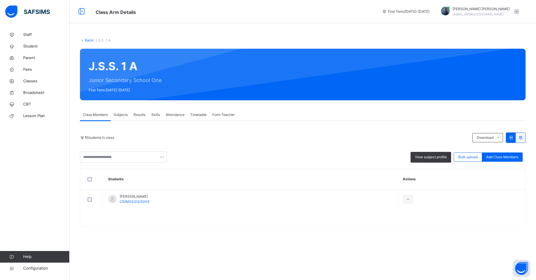
click at [86, 38] on link "Back" at bounding box center [89, 40] width 8 height 4
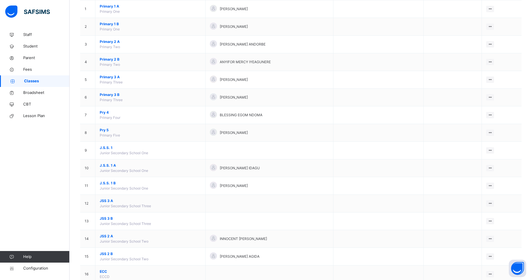
scroll to position [75, 0]
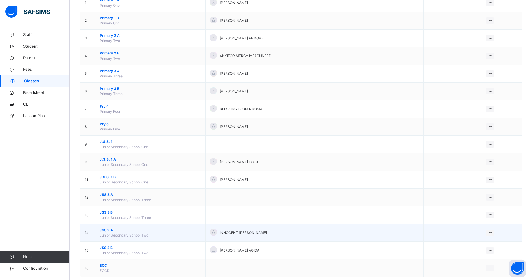
click at [102, 228] on span "JSS 2 A" at bounding box center [150, 230] width 101 height 5
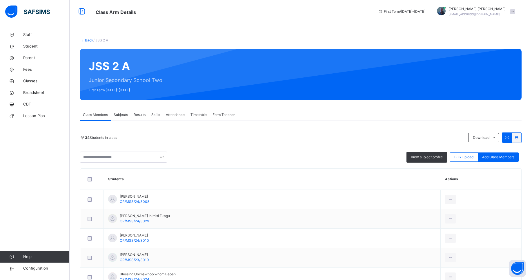
click at [88, 43] on div "Back / JSS 2 A" at bounding box center [300, 40] width 441 height 5
click at [89, 41] on link "Back" at bounding box center [89, 40] width 8 height 4
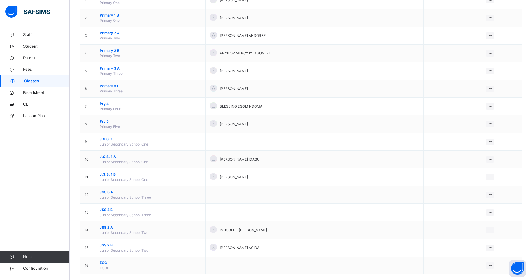
scroll to position [86, 0]
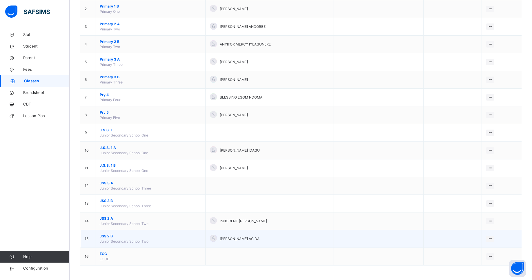
click at [107, 236] on span "JSS 2 B" at bounding box center [150, 236] width 101 height 5
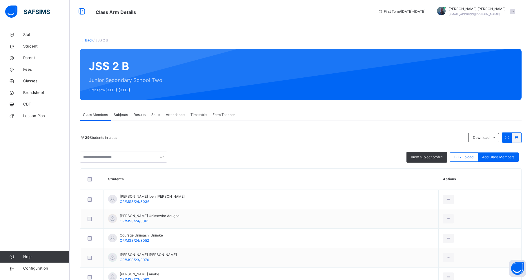
click at [91, 41] on link "Back" at bounding box center [89, 40] width 8 height 4
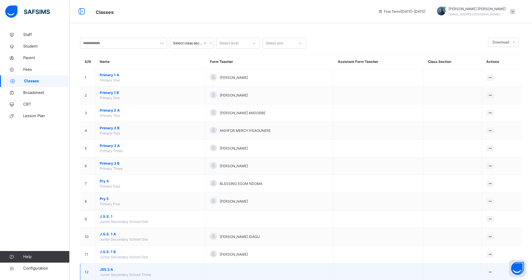
click at [106, 268] on span "JSS 3 A" at bounding box center [150, 269] width 101 height 5
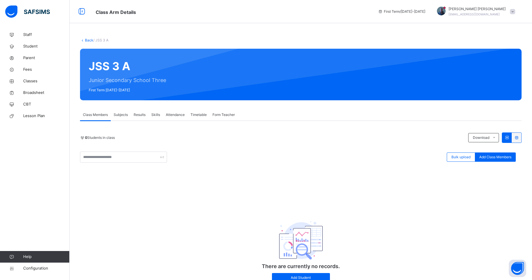
click at [89, 42] on div "Back / JSS 3 A" at bounding box center [300, 40] width 441 height 5
click at [89, 42] on link "Back" at bounding box center [89, 40] width 8 height 4
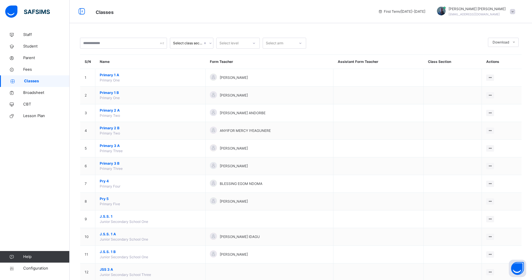
scroll to position [86, 0]
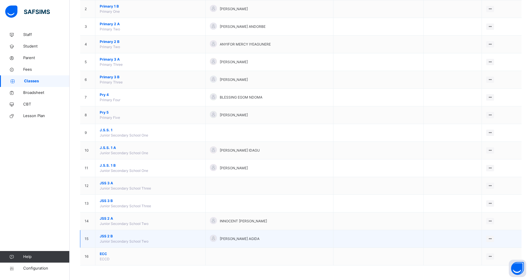
click at [108, 235] on span "JSS 2 B" at bounding box center [150, 236] width 101 height 5
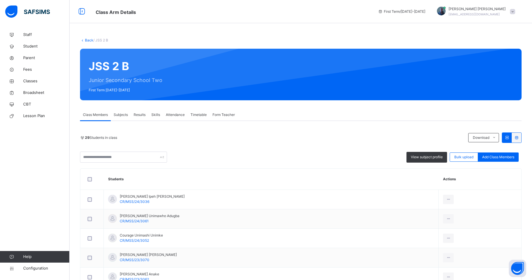
click at [86, 40] on link "Back" at bounding box center [89, 40] width 8 height 4
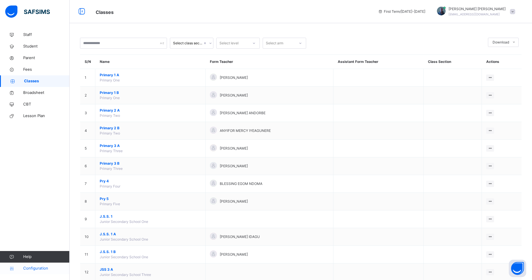
click at [35, 269] on span "Configuration" at bounding box center [46, 269] width 46 height 6
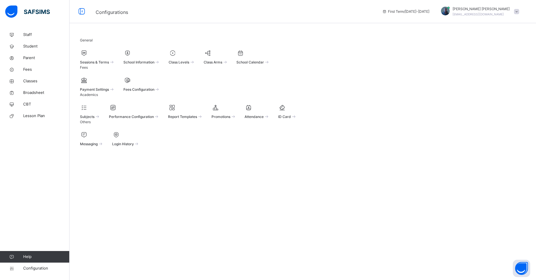
click at [220, 111] on icon at bounding box center [216, 107] width 8 height 7
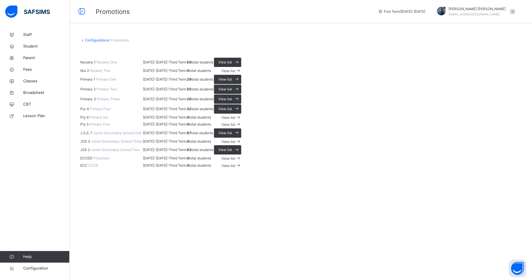
scroll to position [157, 0]
click at [232, 152] on span "View list" at bounding box center [225, 149] width 14 height 5
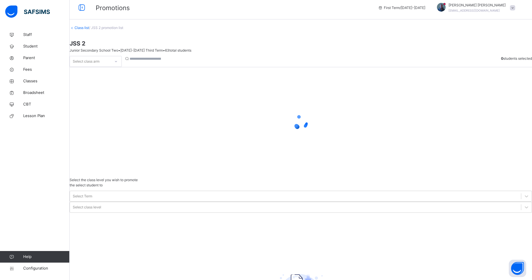
scroll to position [12, 0]
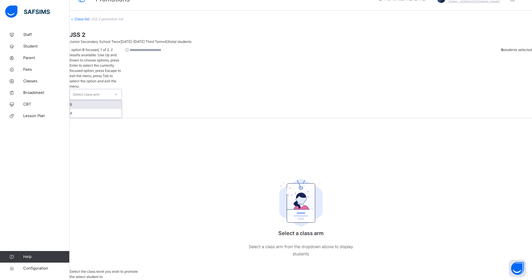
click at [110, 89] on div "Select class arm" at bounding box center [90, 94] width 41 height 10
click at [99, 109] on div "A" at bounding box center [96, 113] width 52 height 9
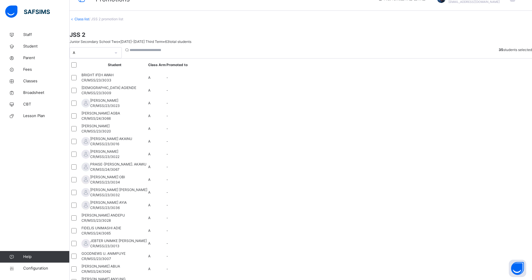
click at [38, 78] on span "Classes" at bounding box center [46, 81] width 46 height 6
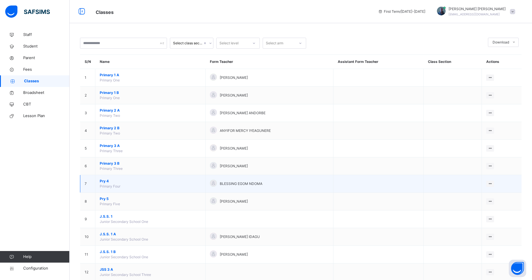
click at [104, 181] on span "Pry 4" at bounding box center [150, 181] width 101 height 5
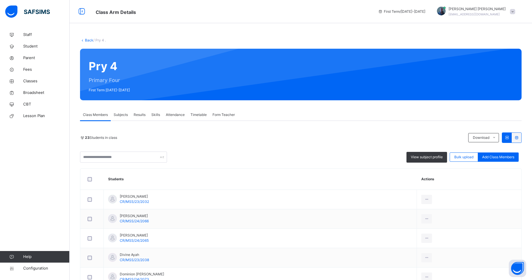
click at [86, 39] on link "Back" at bounding box center [89, 40] width 8 height 4
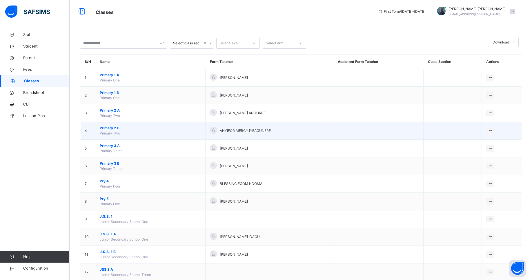
click at [111, 129] on span "Primary 2 B" at bounding box center [150, 128] width 101 height 5
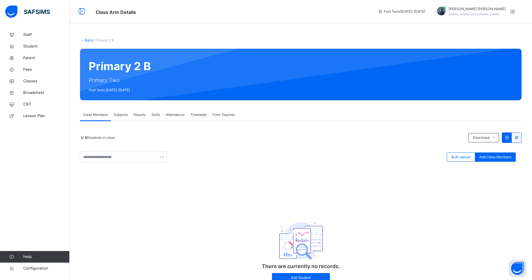
click at [85, 41] on link "Back" at bounding box center [89, 40] width 8 height 4
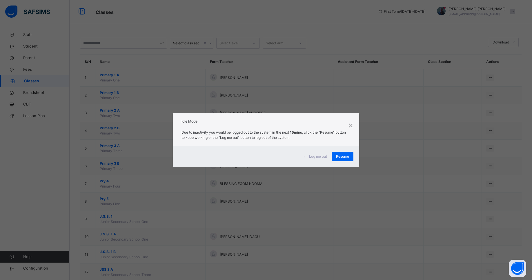
click at [340, 161] on div "Log me out Resume" at bounding box center [266, 156] width 186 height 21
click at [341, 159] on div "Resume" at bounding box center [343, 156] width 22 height 9
click at [347, 158] on span "Resume" at bounding box center [342, 156] width 13 height 5
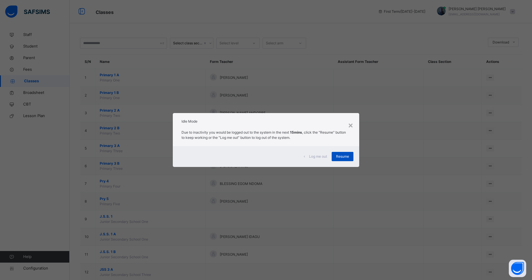
click at [347, 158] on span "Resume" at bounding box center [342, 156] width 13 height 5
